Goal: Task Accomplishment & Management: Manage account settings

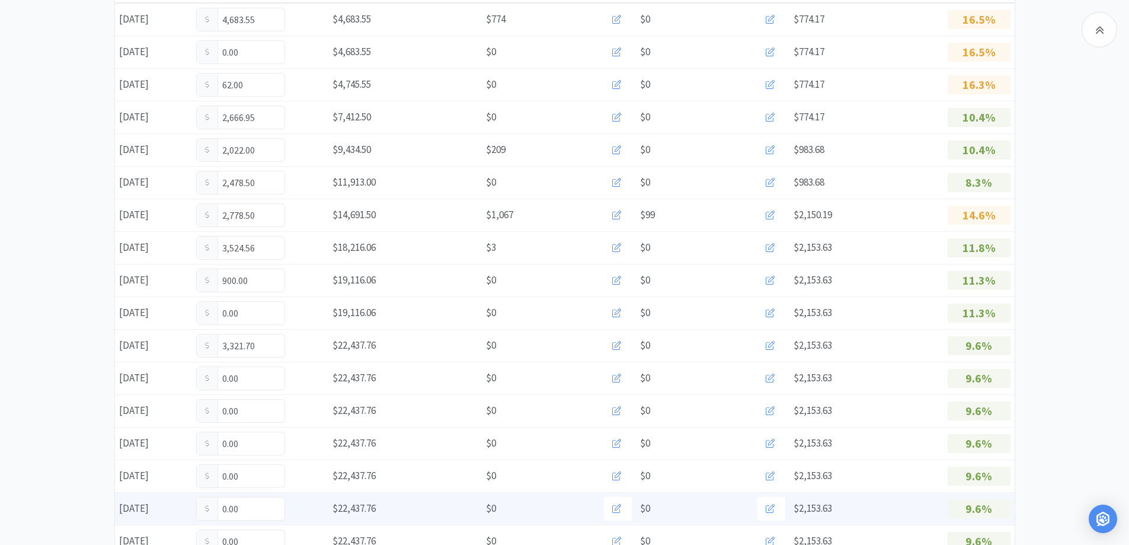
scroll to position [237, 0]
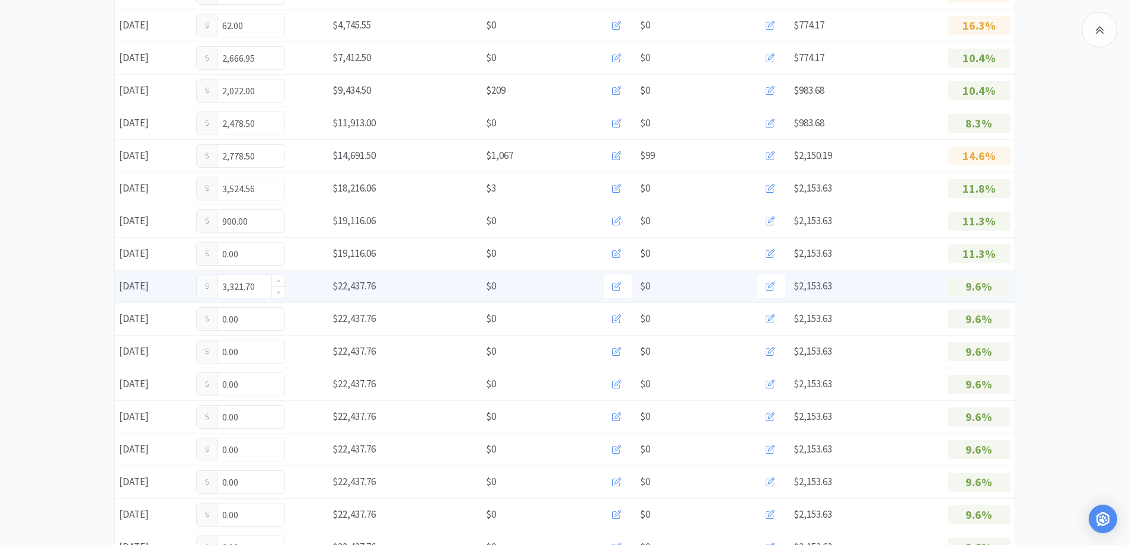
click at [263, 277] on input "3,321.70" at bounding box center [241, 286] width 88 height 23
type input "3"
type input "35"
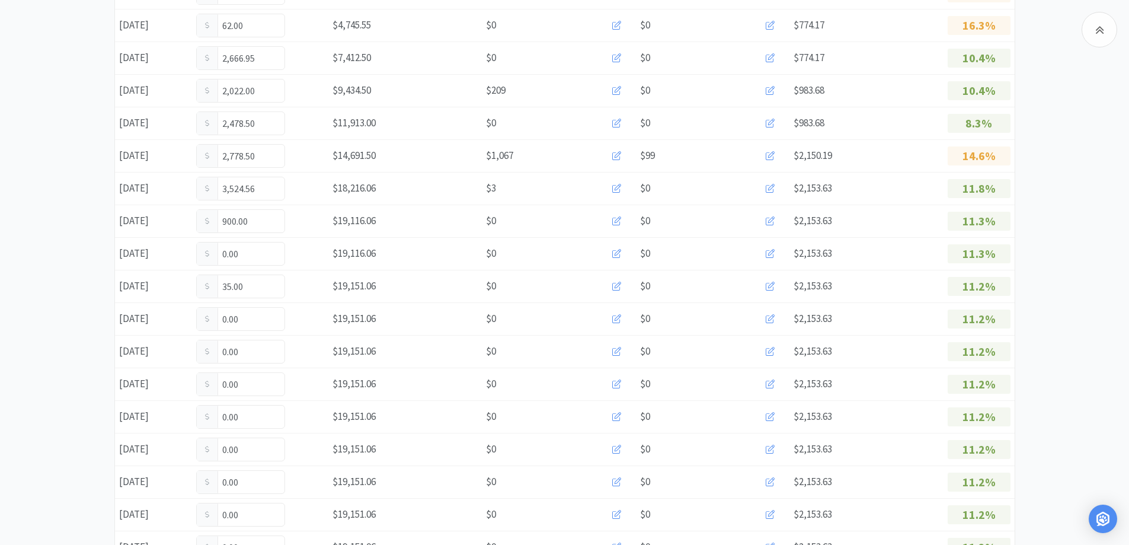
click at [263, 277] on input "35.00" at bounding box center [241, 286] width 88 height 23
type input "3"
type input "3,573.95"
